Goal: Information Seeking & Learning: Learn about a topic

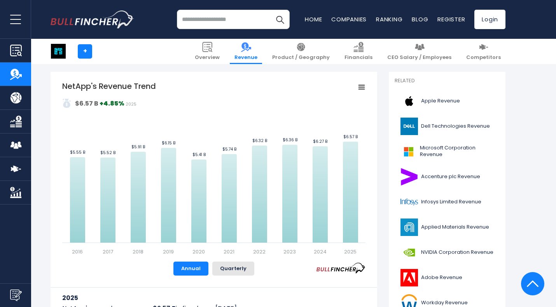
scroll to position [166, 0]
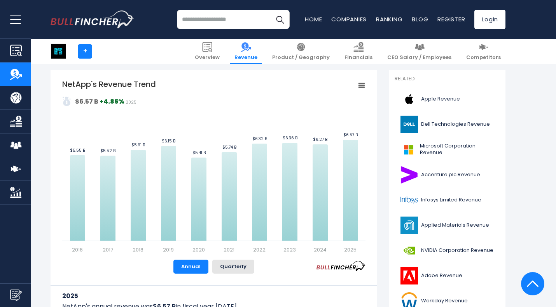
drag, startPoint x: 558, startPoint y: 64, endPoint x: 559, endPoint y: 49, distance: 15.6
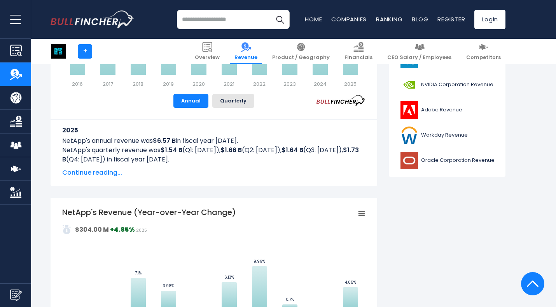
scroll to position [337, 0]
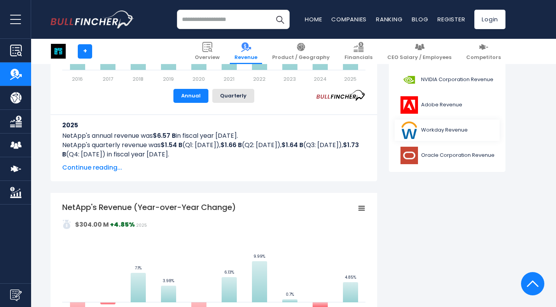
click at [445, 127] on link "Workday Revenue" at bounding box center [446, 130] width 105 height 21
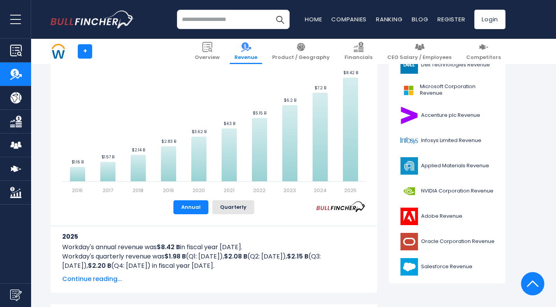
scroll to position [227, 0]
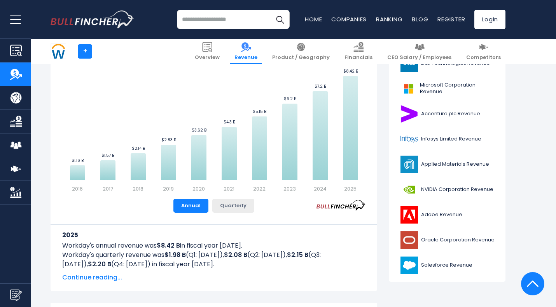
click at [236, 205] on button "Quarterly" at bounding box center [233, 206] width 42 height 14
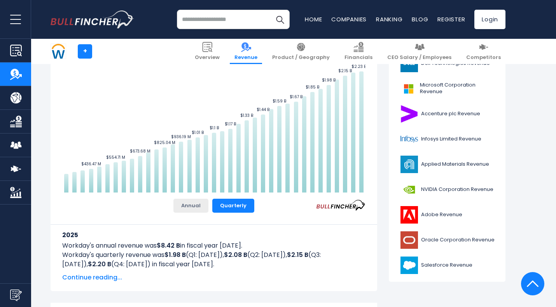
click at [196, 208] on button "Annual" at bounding box center [190, 206] width 35 height 14
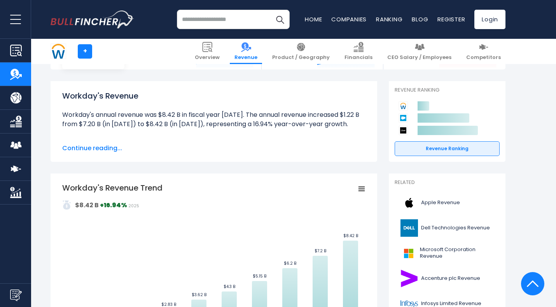
scroll to position [0, 0]
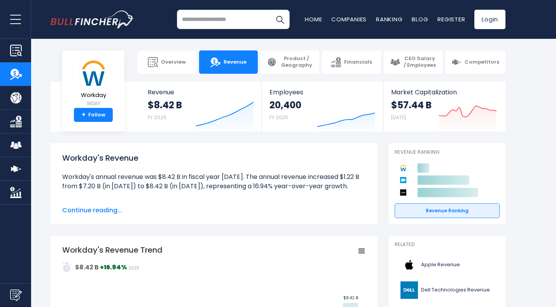
click at [230, 19] on input "search" at bounding box center [233, 19] width 113 height 19
type input "****"
click at [270, 10] on button "Search" at bounding box center [279, 19] width 19 height 19
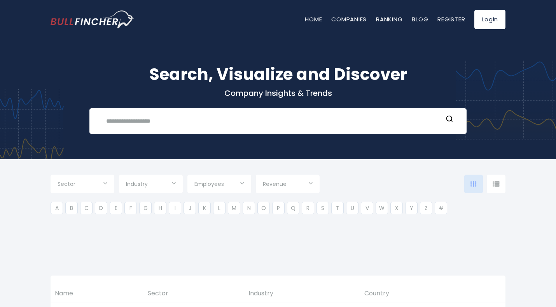
type input "***"
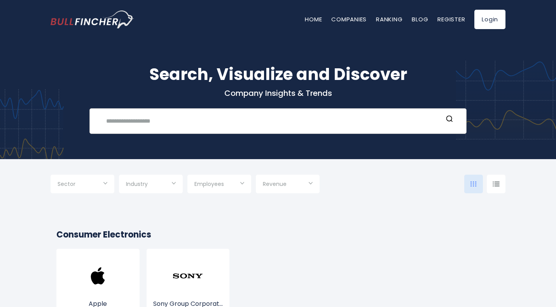
click at [216, 119] on input "text" at bounding box center [271, 121] width 341 height 14
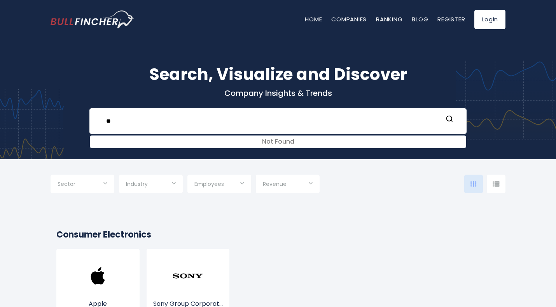
type input "*"
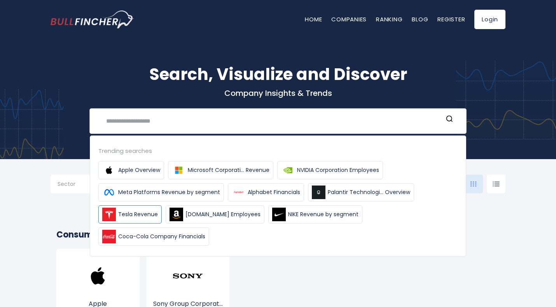
click at [145, 216] on span "Tesla Revenue" at bounding box center [138, 215] width 40 height 8
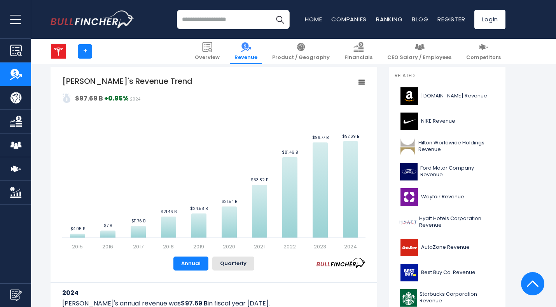
scroll to position [171, 0]
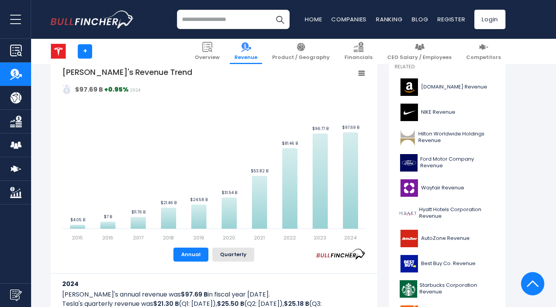
drag, startPoint x: 558, startPoint y: 19, endPoint x: 557, endPoint y: 40, distance: 21.4
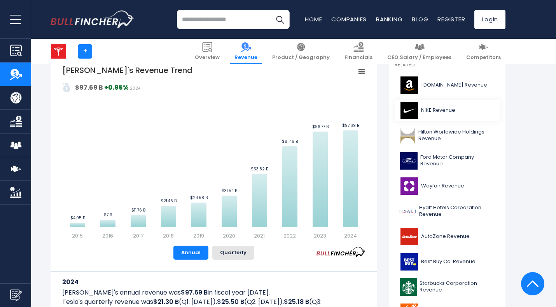
click at [406, 112] on img at bounding box center [408, 110] width 19 height 17
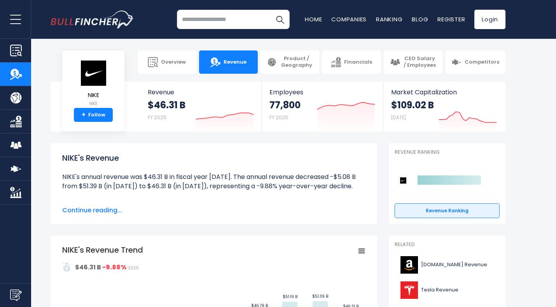
click at [227, 21] on input "search" at bounding box center [233, 19] width 113 height 19
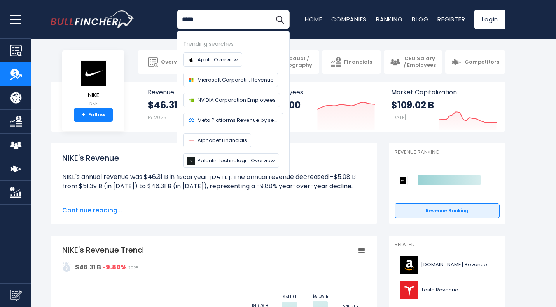
type input "*****"
click at [270, 10] on button "Search" at bounding box center [279, 19] width 19 height 19
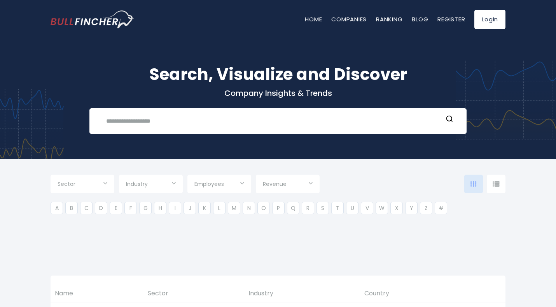
type input "***"
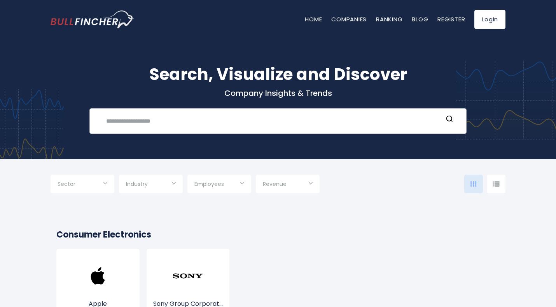
click at [366, 110] on div "Recent searches Trending searches Apple Overview" at bounding box center [277, 121] width 377 height 26
click at [324, 116] on input "text" at bounding box center [271, 121] width 341 height 14
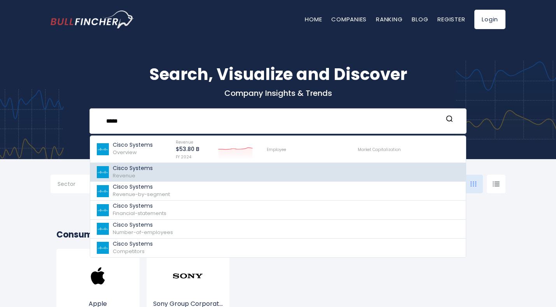
type input "*****"
click at [132, 176] on span "Revenue" at bounding box center [124, 175] width 23 height 7
click at [102, 173] on img at bounding box center [103, 172] width 14 height 12
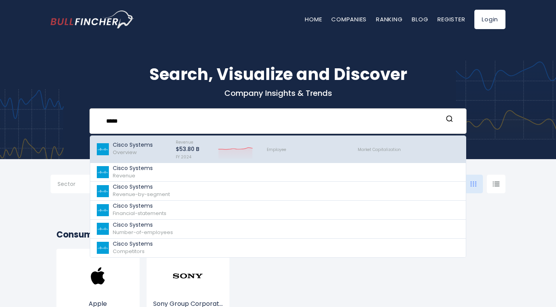
click at [162, 152] on div "Cisco Systems Overview" at bounding box center [132, 149] width 73 height 23
click at [224, 150] on icon at bounding box center [235, 149] width 34 height 2
click at [108, 152] on img at bounding box center [103, 149] width 14 height 12
click at [102, 150] on img at bounding box center [103, 149] width 14 height 12
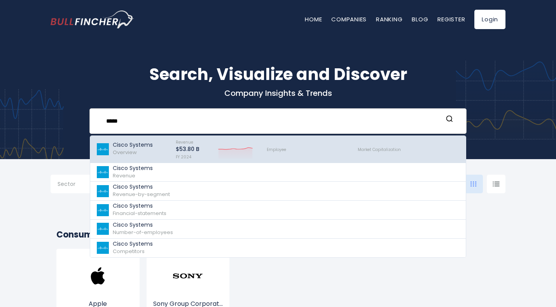
click at [102, 150] on img at bounding box center [103, 149] width 14 height 12
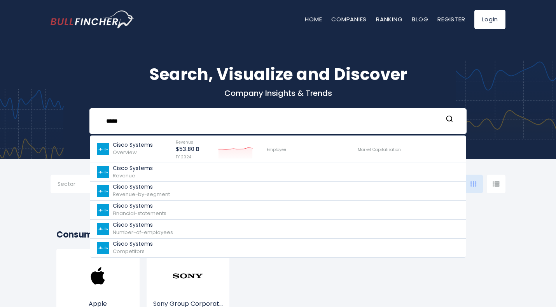
scroll to position [0, 0]
drag, startPoint x: 142, startPoint y: 126, endPoint x: 37, endPoint y: 122, distance: 105.0
click at [37, 122] on div "Search, Visualize and Discover Company Insights & Trends ***** Cisco Systems Ov…" at bounding box center [278, 93] width 556 height 132
